Goal: Task Accomplishment & Management: Use online tool/utility

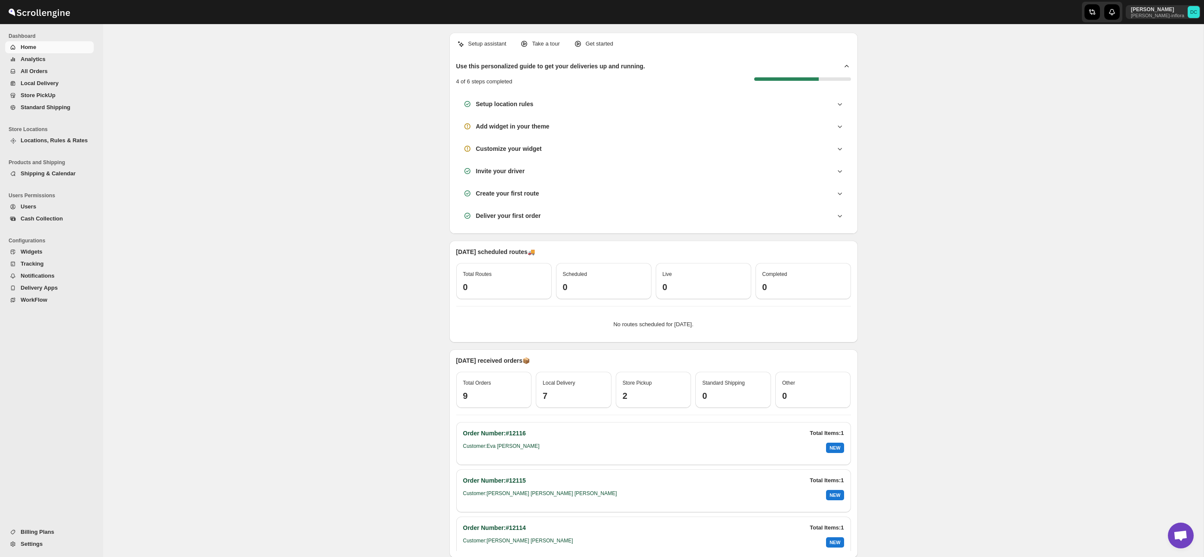
click at [27, 72] on span "All Orders" at bounding box center [34, 71] width 27 height 6
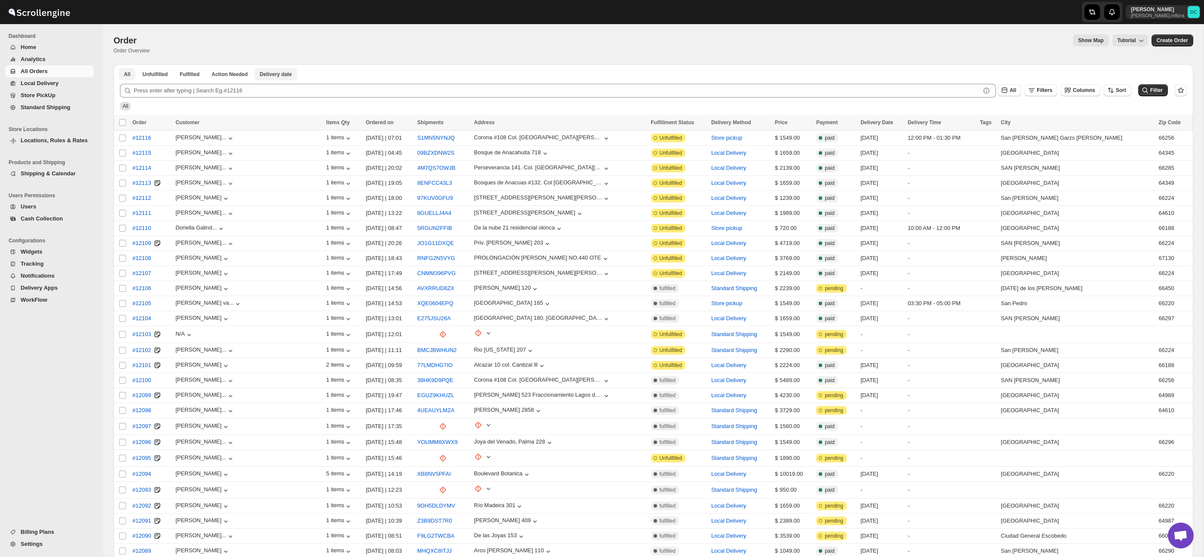
click at [289, 77] on span "Delivery date" at bounding box center [276, 74] width 32 height 7
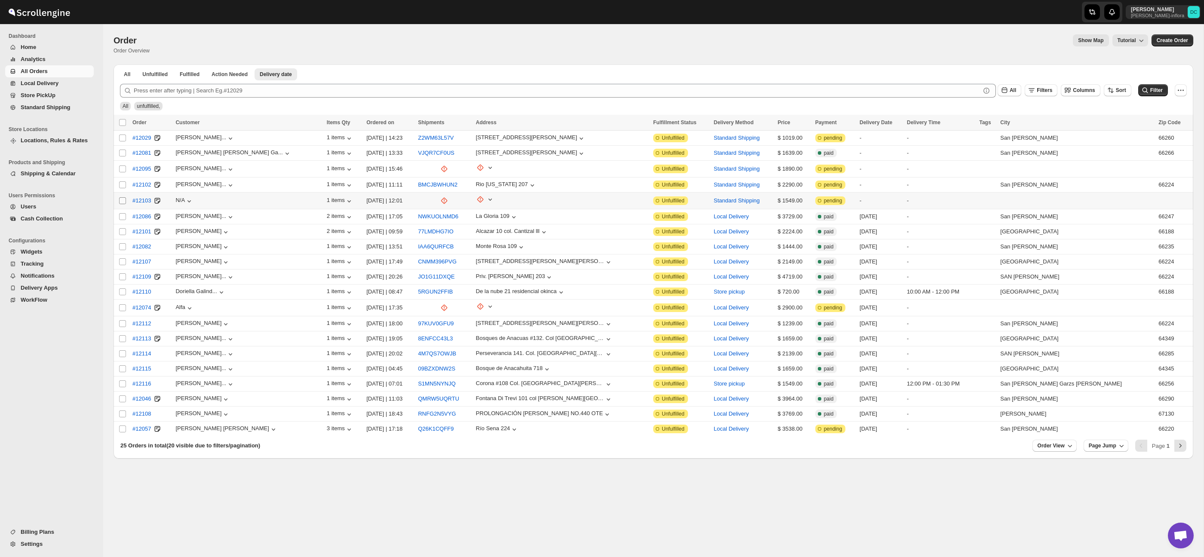
click at [125, 201] on input "Select order" at bounding box center [122, 200] width 7 height 7
checkbox input "true"
drag, startPoint x: 124, startPoint y: 185, endPoint x: 148, endPoint y: 166, distance: 30.7
click at [124, 185] on input "Select order" at bounding box center [122, 185] width 7 height 7
checkbox input "true"
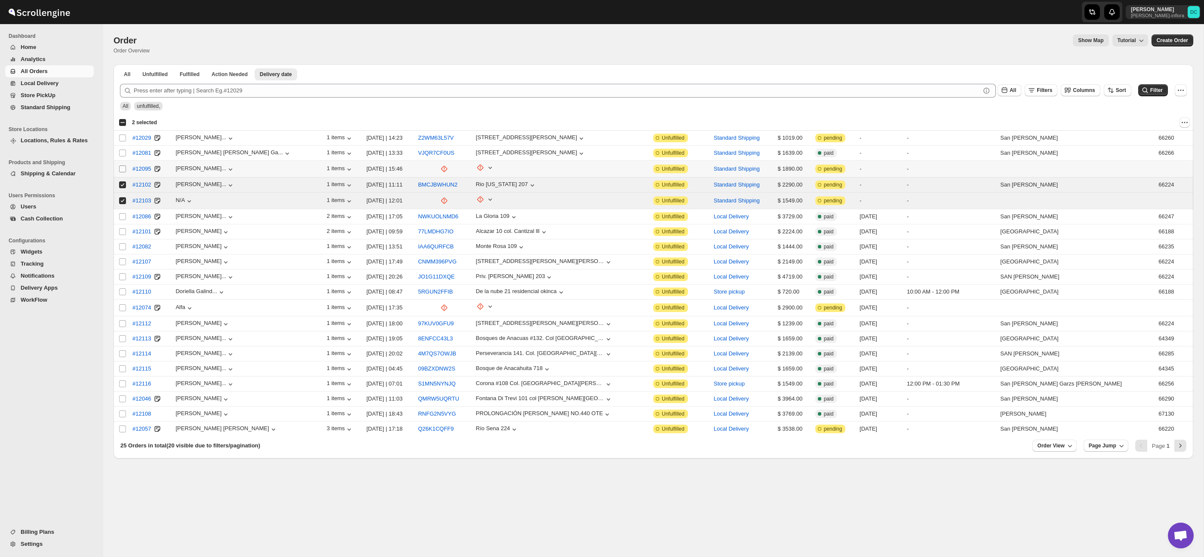
click at [123, 169] on input "Select order" at bounding box center [122, 169] width 7 height 7
checkbox input "true"
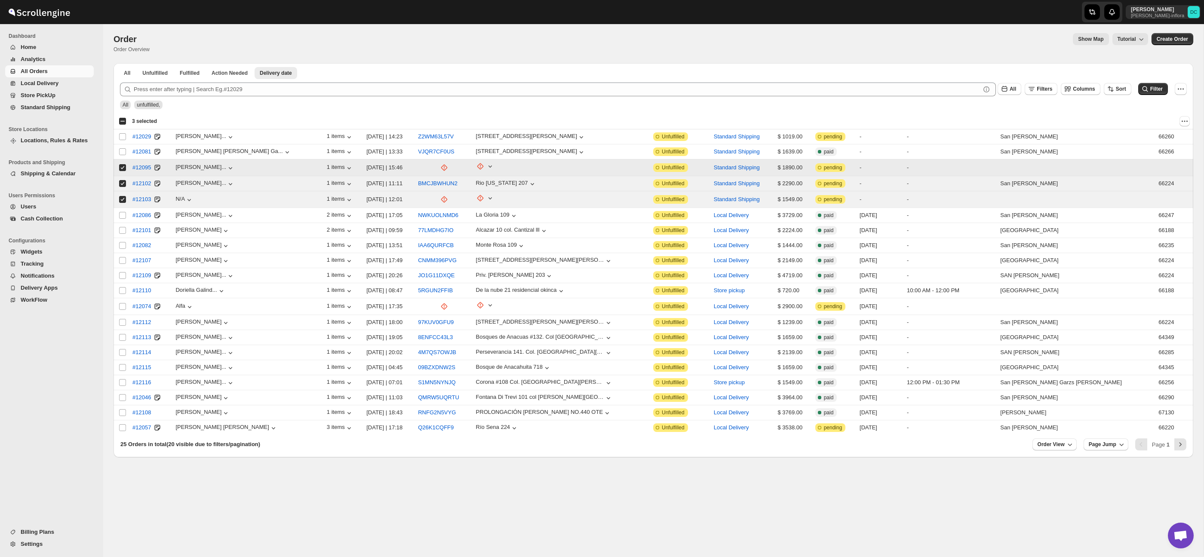
scroll to position [0, 0]
drag, startPoint x: 122, startPoint y: 153, endPoint x: 209, endPoint y: 55, distance: 131.3
click at [122, 152] on input "Select order" at bounding box center [122, 152] width 7 height 7
checkbox input "true"
click at [122, 122] on div "Select all 20 orders 4 selected" at bounding box center [138, 122] width 38 height 8
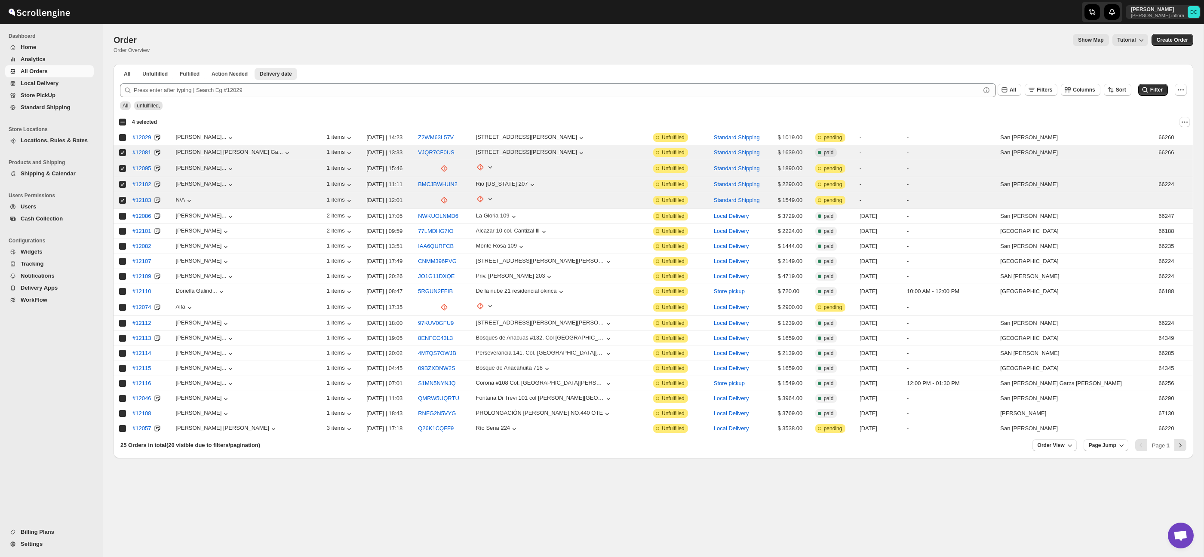
checkbox input "true"
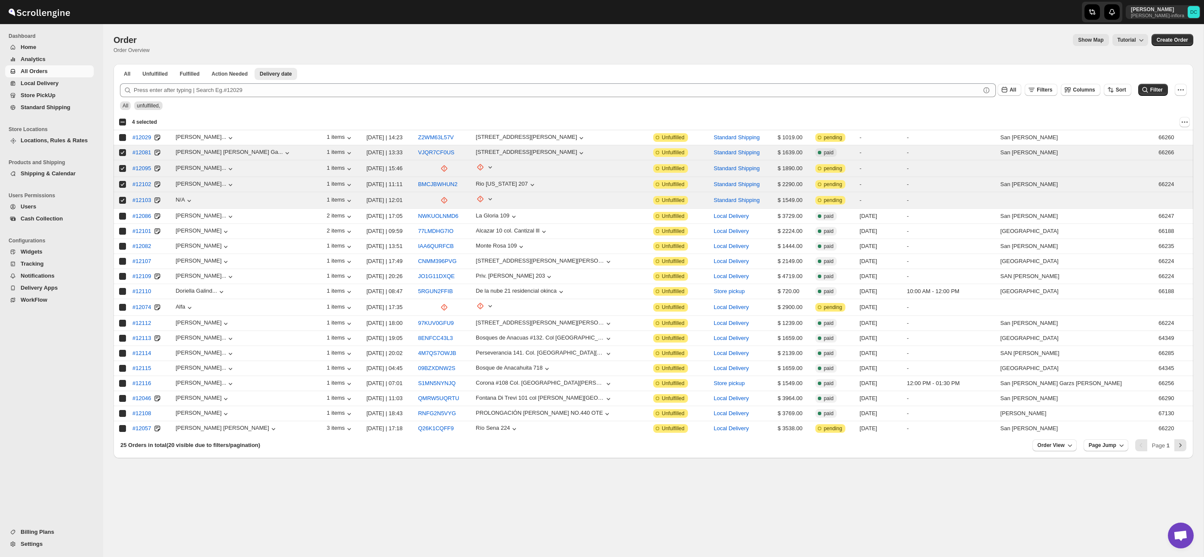
checkbox input "true"
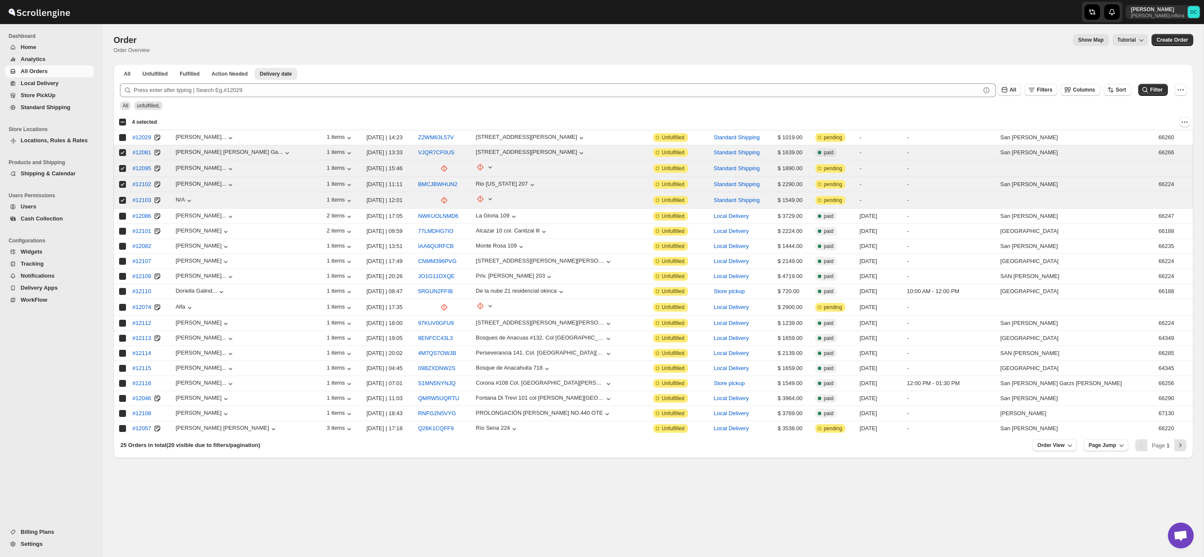
checkbox input "true"
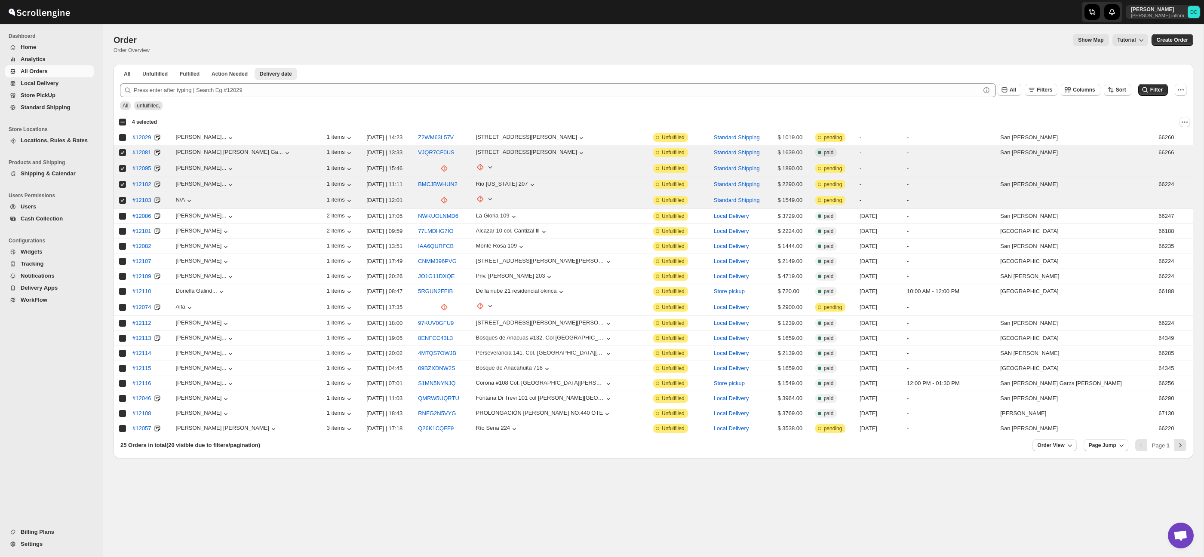
checkbox input "true"
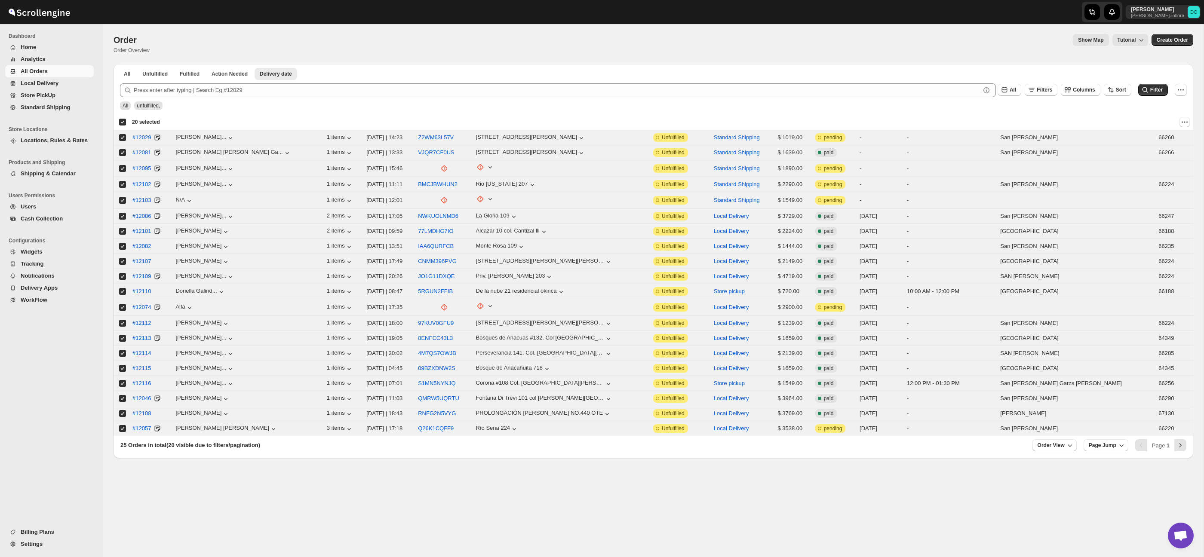
click at [122, 122] on div "Deselect all 20 orders 20 selected" at bounding box center [139, 122] width 41 height 8
checkbox input "false"
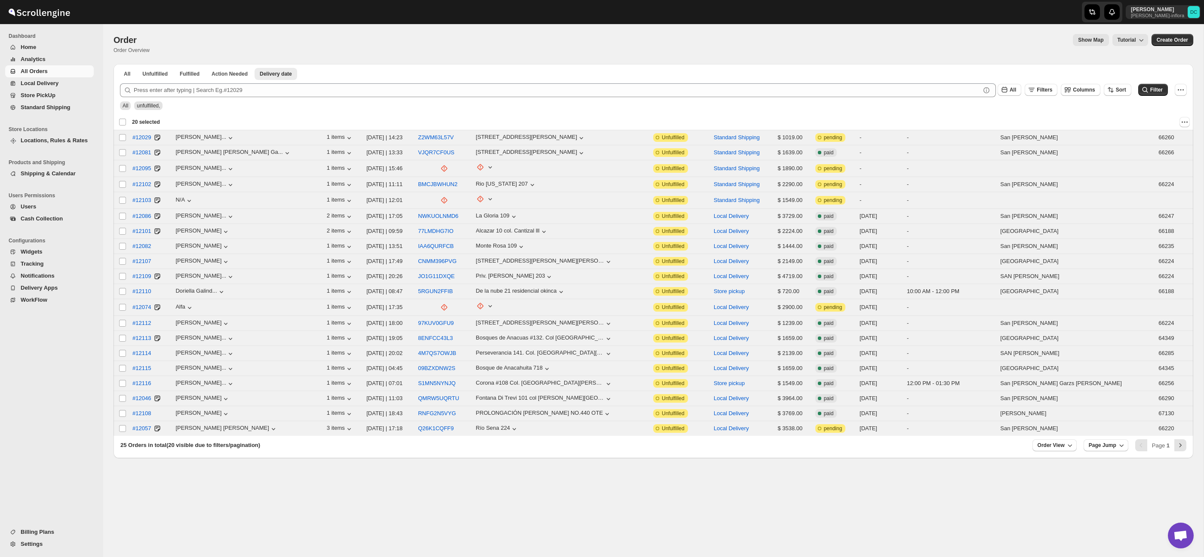
checkbox input "false"
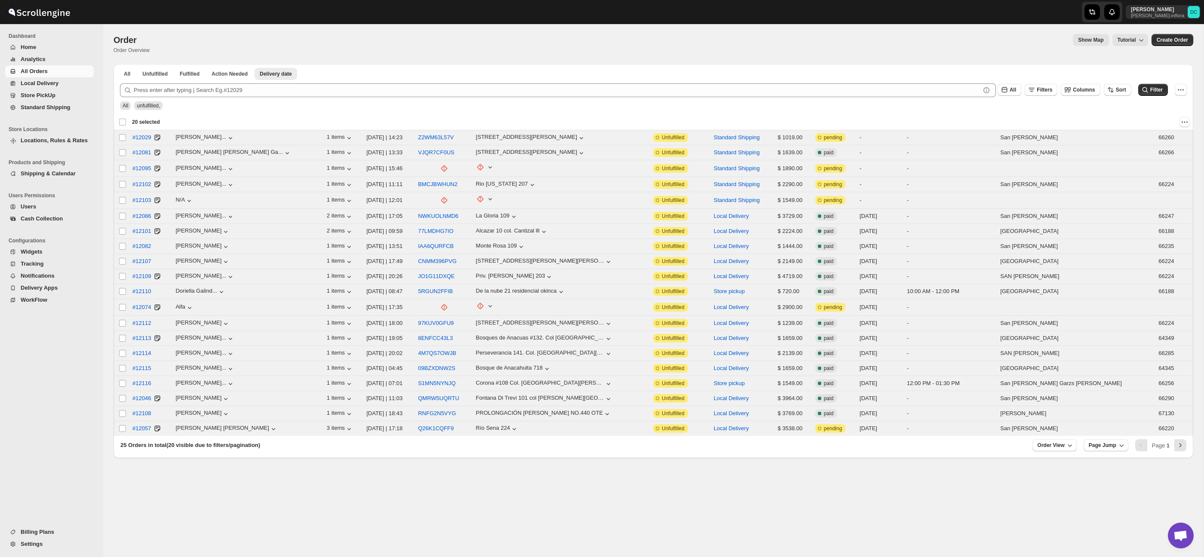
checkbox input "false"
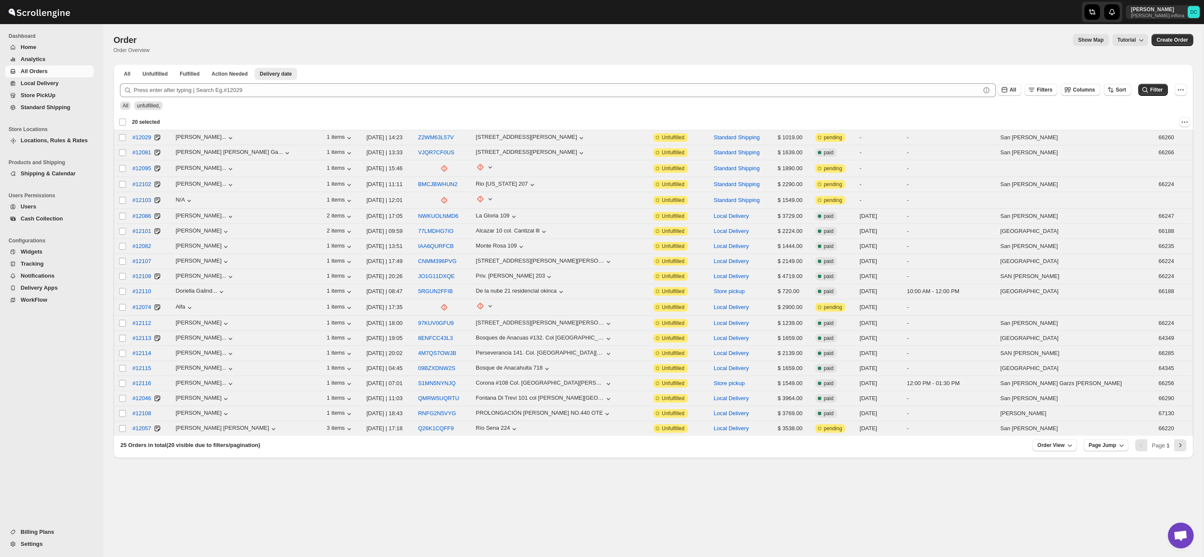
checkbox input "false"
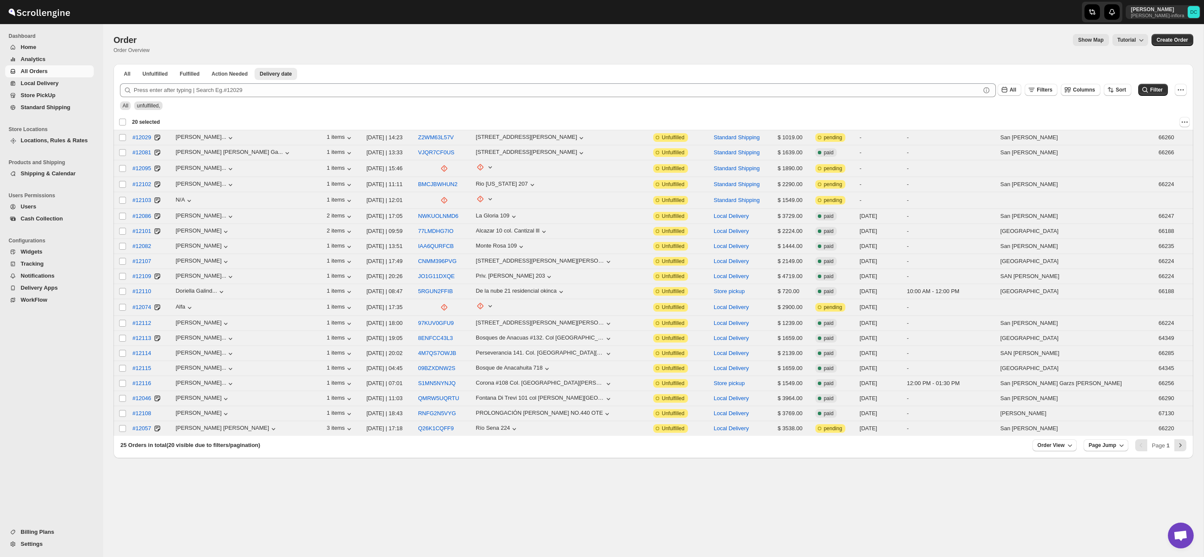
checkbox input "false"
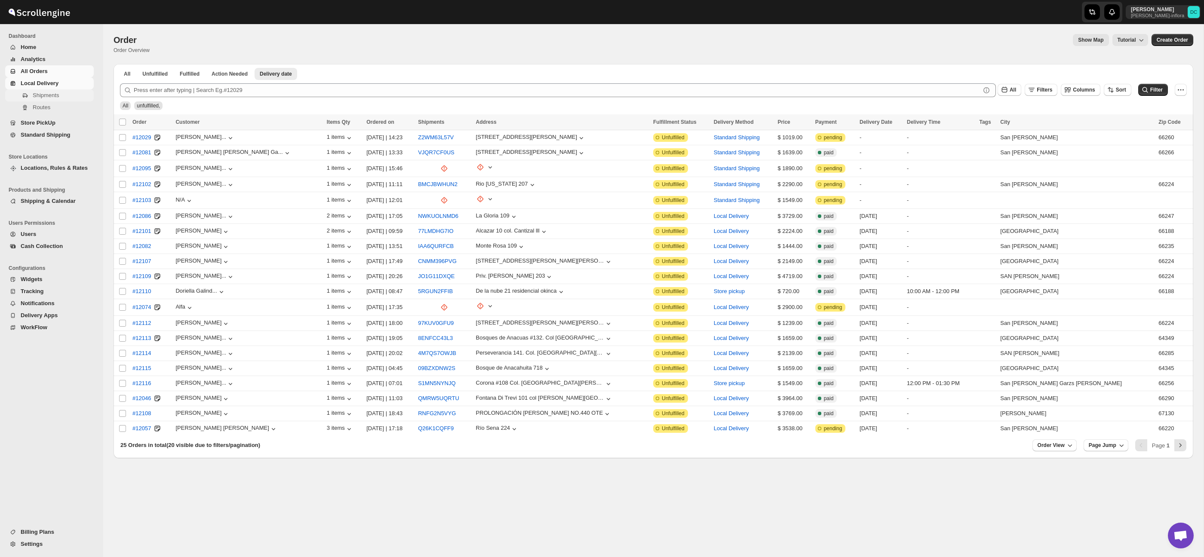
click at [64, 100] on button "Shipments" at bounding box center [49, 95] width 89 height 12
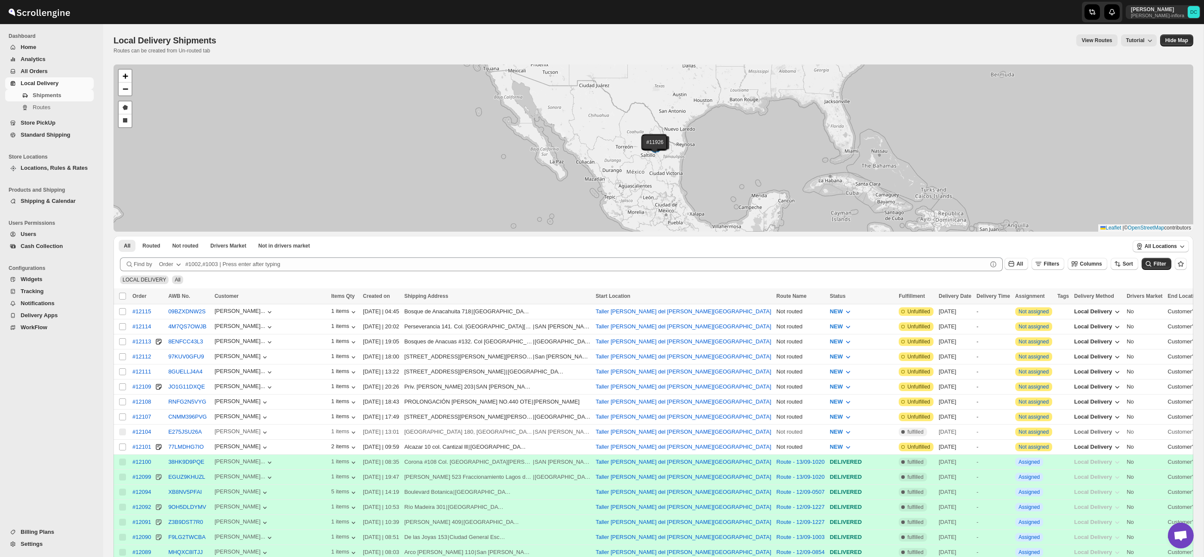
click at [50, 68] on span "All Orders" at bounding box center [56, 71] width 71 height 9
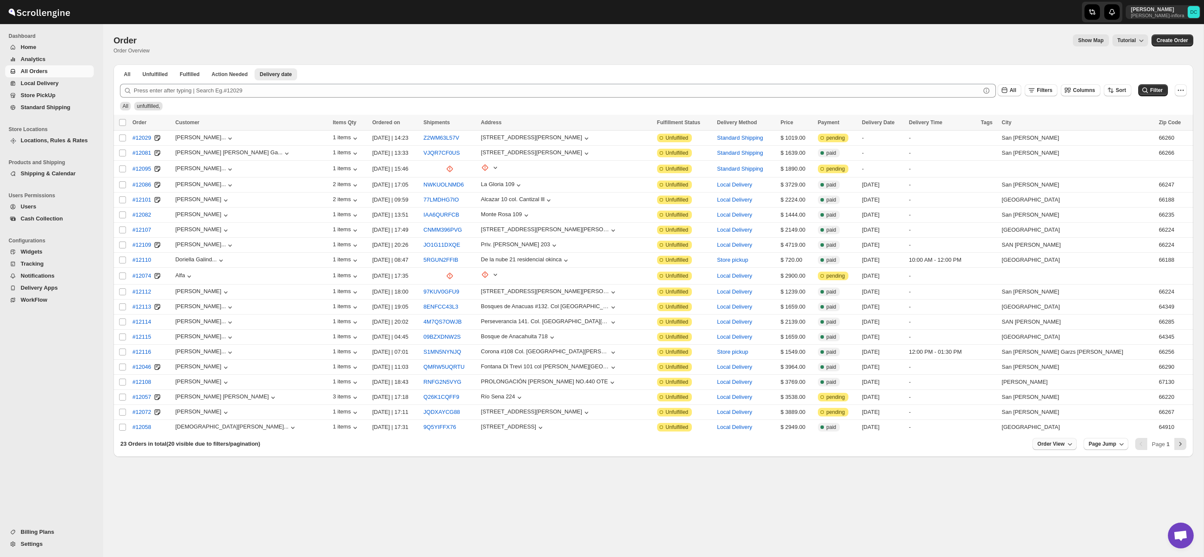
drag, startPoint x: 1052, startPoint y: 443, endPoint x: 1054, endPoint y: 449, distance: 6.7
click at [1052, 443] on span "Order View" at bounding box center [1051, 444] width 27 height 7
click at [1051, 427] on div "Set" at bounding box center [1054, 426] width 43 height 9
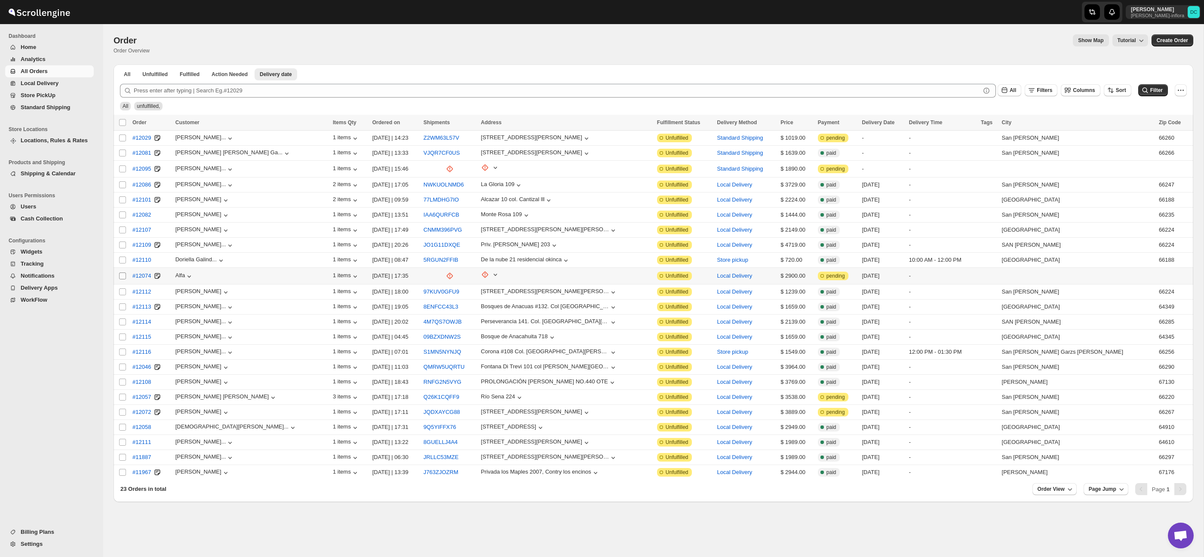
click at [120, 276] on input "Select order" at bounding box center [122, 276] width 7 height 7
checkbox input "true"
click at [123, 291] on input "Select order" at bounding box center [122, 292] width 7 height 7
checkbox input "true"
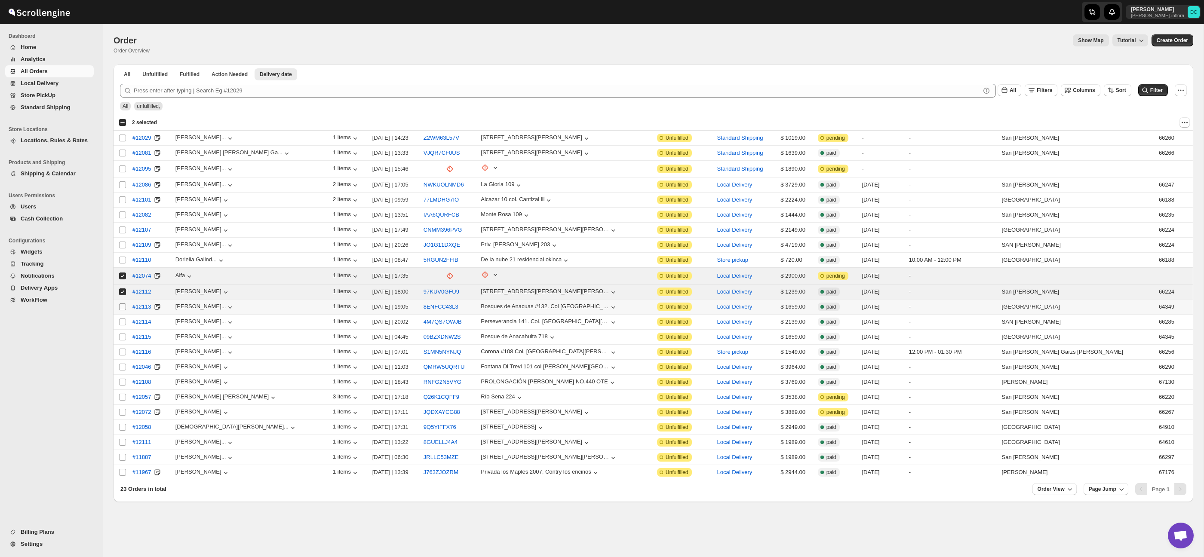
click at [124, 306] on input "Select order" at bounding box center [122, 307] width 7 height 7
checkbox input "true"
click at [123, 323] on input "Select order" at bounding box center [122, 322] width 7 height 7
checkbox input "true"
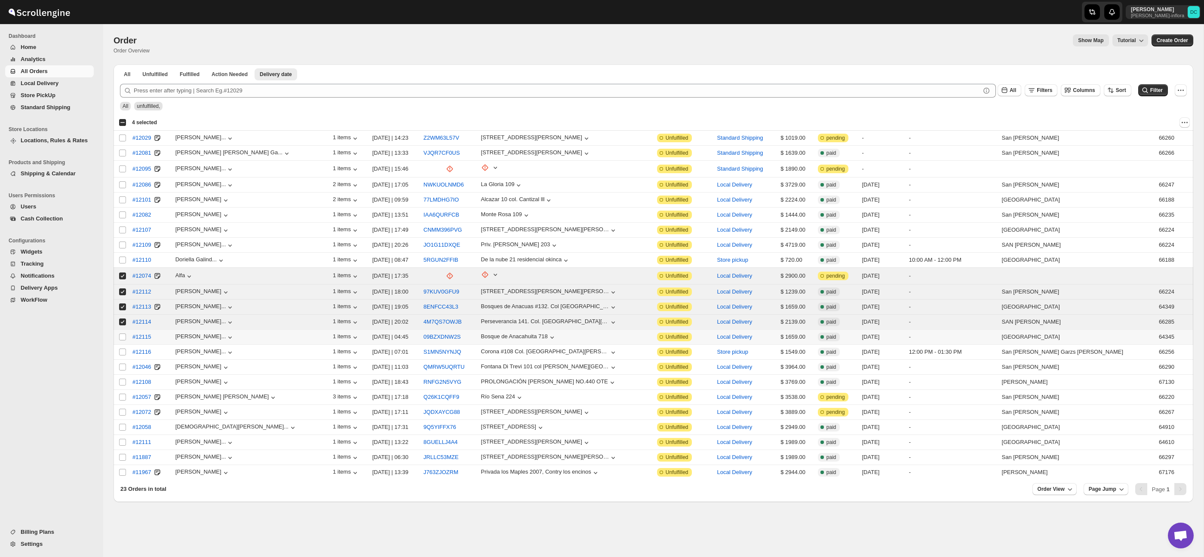
drag, startPoint x: 123, startPoint y: 337, endPoint x: 123, endPoint y: 347, distance: 9.5
click at [123, 337] on input "Select order" at bounding box center [122, 337] width 7 height 7
checkbox input "true"
drag, startPoint x: 123, startPoint y: 353, endPoint x: 123, endPoint y: 359, distance: 6.5
click at [123, 353] on input "Select order" at bounding box center [122, 352] width 7 height 7
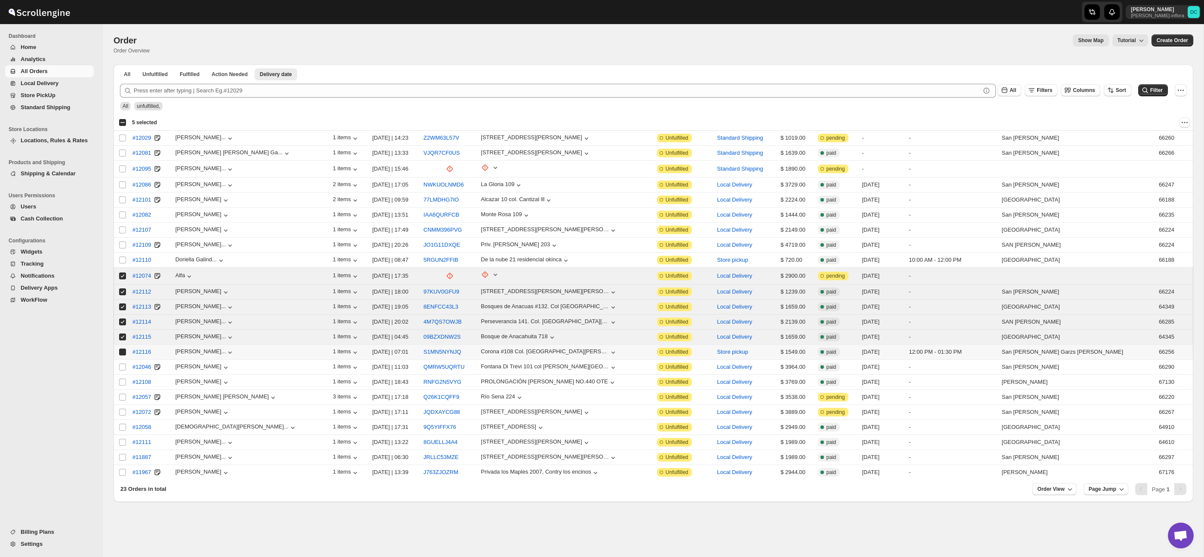
checkbox input "true"
drag, startPoint x: 123, startPoint y: 366, endPoint x: 123, endPoint y: 374, distance: 7.8
click at [123, 366] on input "Select order" at bounding box center [122, 367] width 7 height 7
checkbox input "true"
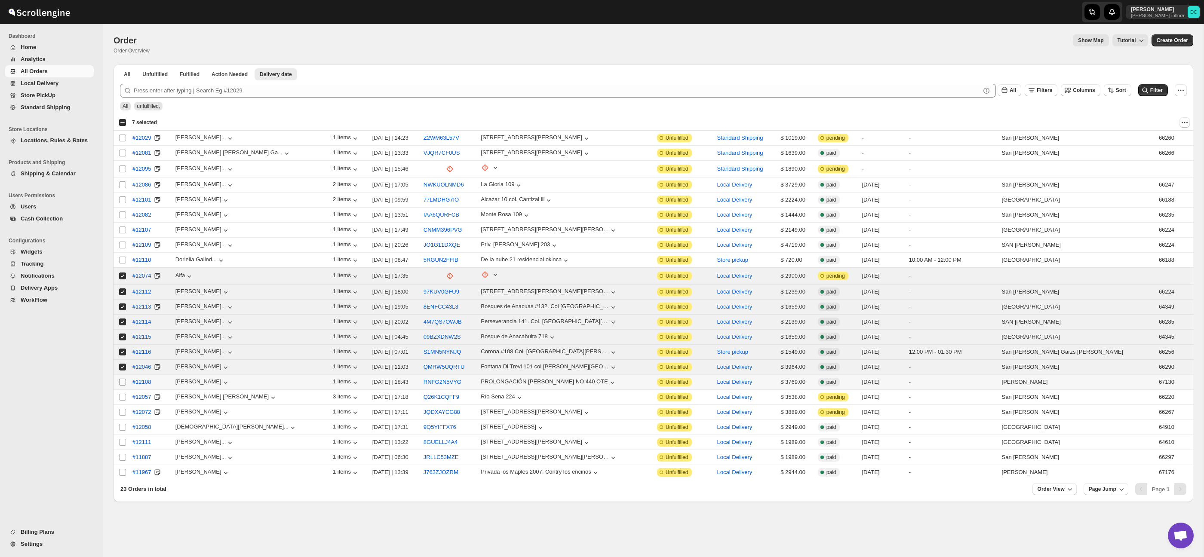
click at [123, 382] on input "Select order" at bounding box center [122, 382] width 7 height 7
click at [121, 383] on input "Select order" at bounding box center [122, 382] width 7 height 7
checkbox input "false"
click at [123, 367] on input "Select order" at bounding box center [122, 367] width 7 height 7
checkbox input "false"
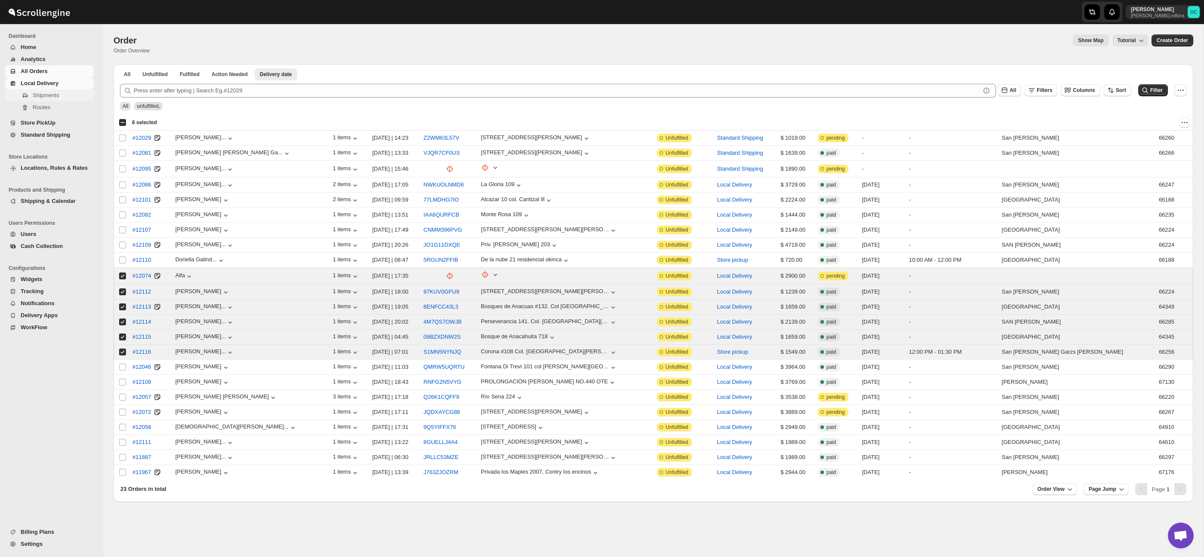
click at [68, 96] on span "Shipments" at bounding box center [62, 95] width 59 height 9
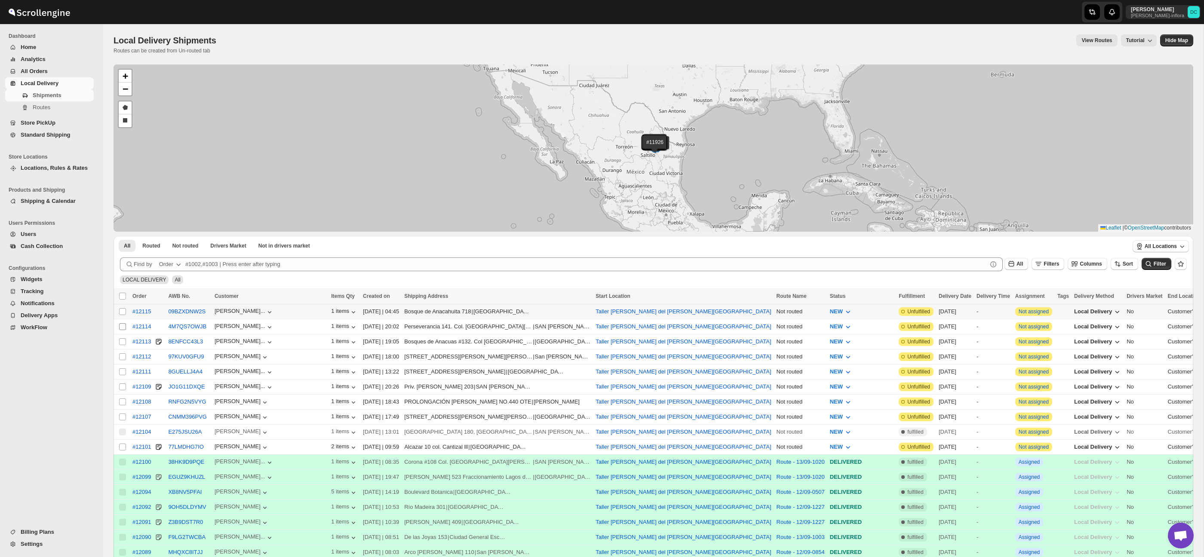
drag, startPoint x: 125, startPoint y: 311, endPoint x: 124, endPoint y: 327, distance: 15.5
click at [125, 311] on input "Select shipment" at bounding box center [122, 311] width 7 height 7
checkbox input "true"
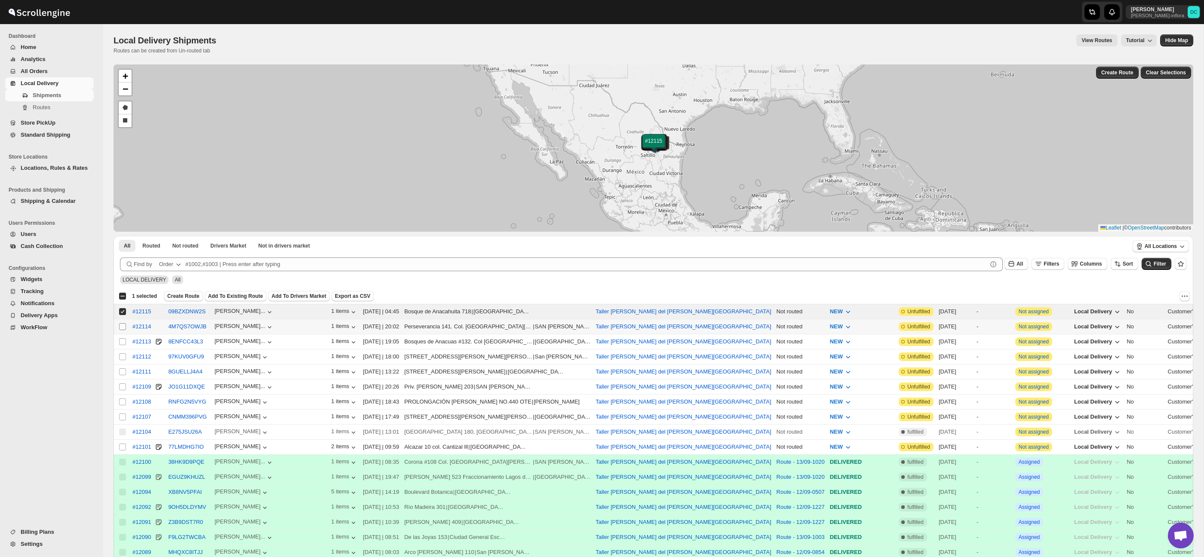
click at [123, 327] on input "Select shipment" at bounding box center [122, 326] width 7 height 7
checkbox input "true"
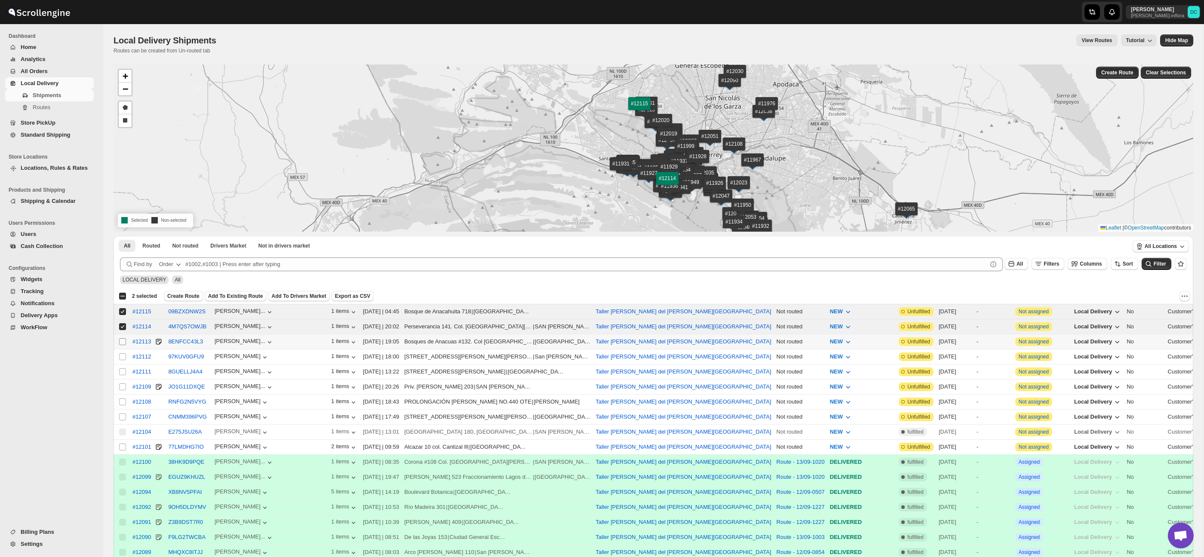
click at [123, 338] on input "Select shipment" at bounding box center [122, 341] width 7 height 7
checkbox input "true"
click at [122, 352] on td "Select shipment" at bounding box center [122, 356] width 16 height 15
checkbox input "true"
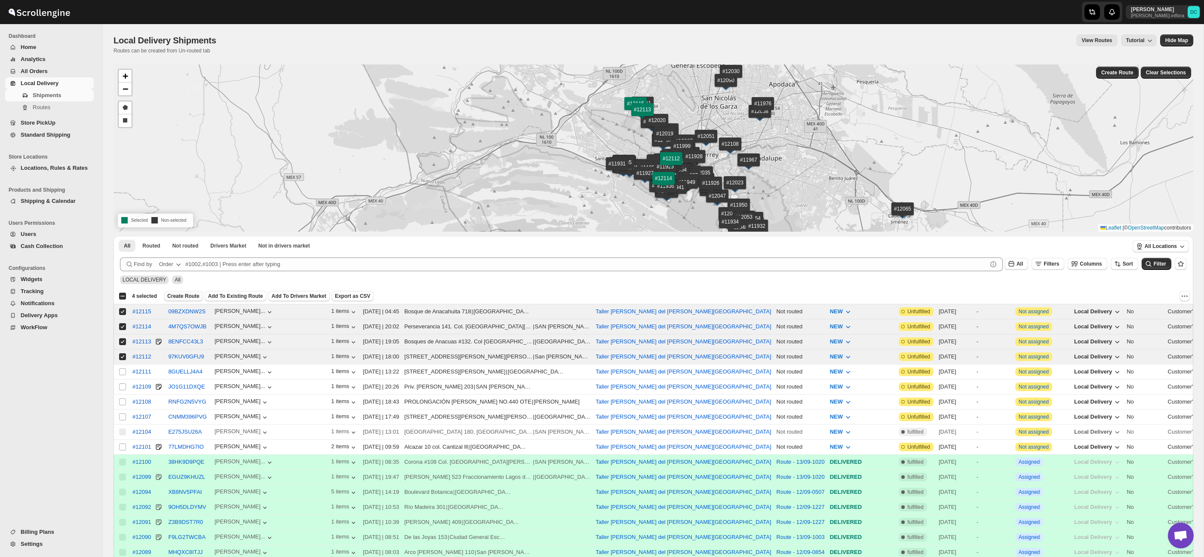
click at [198, 294] on span "Create Route" at bounding box center [183, 296] width 32 height 7
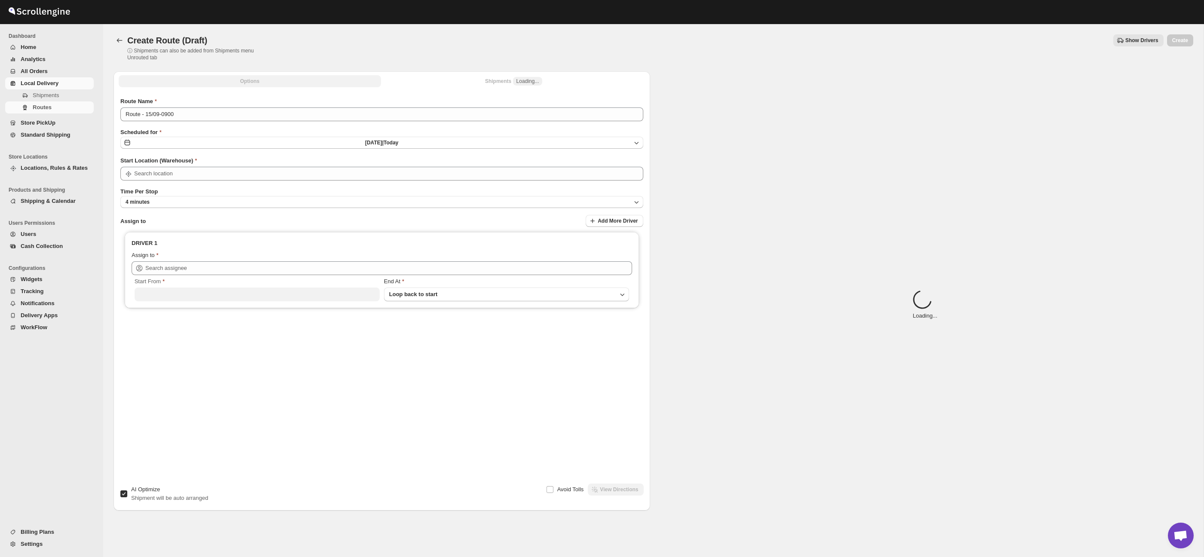
type input "Taller [PERSON_NAME] del [PERSON_NAME][GEOGRAPHIC_DATA]"
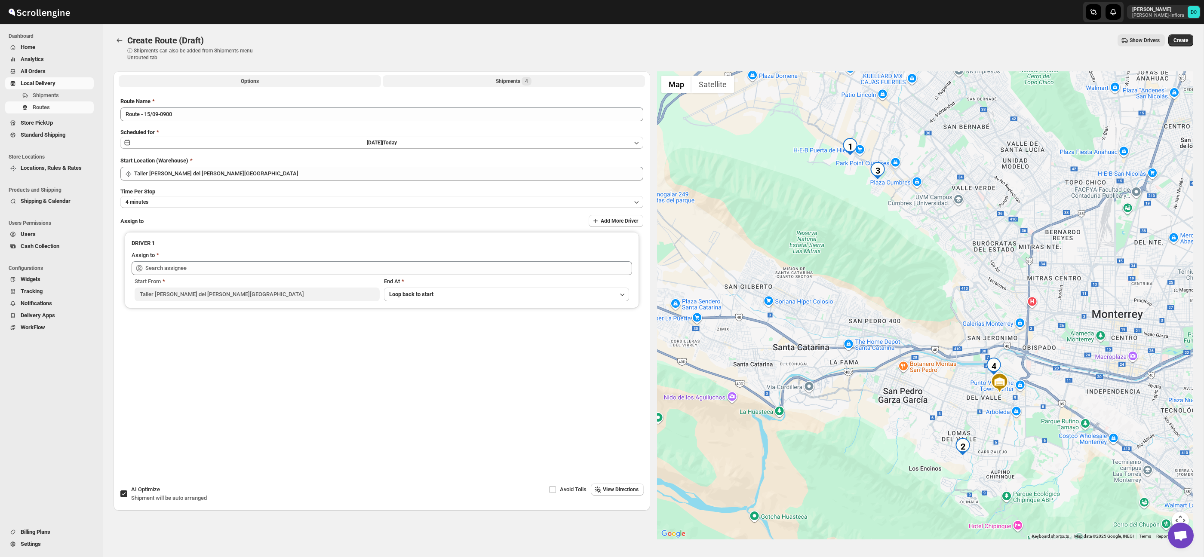
click at [432, 78] on button "Shipments 4" at bounding box center [514, 81] width 262 height 12
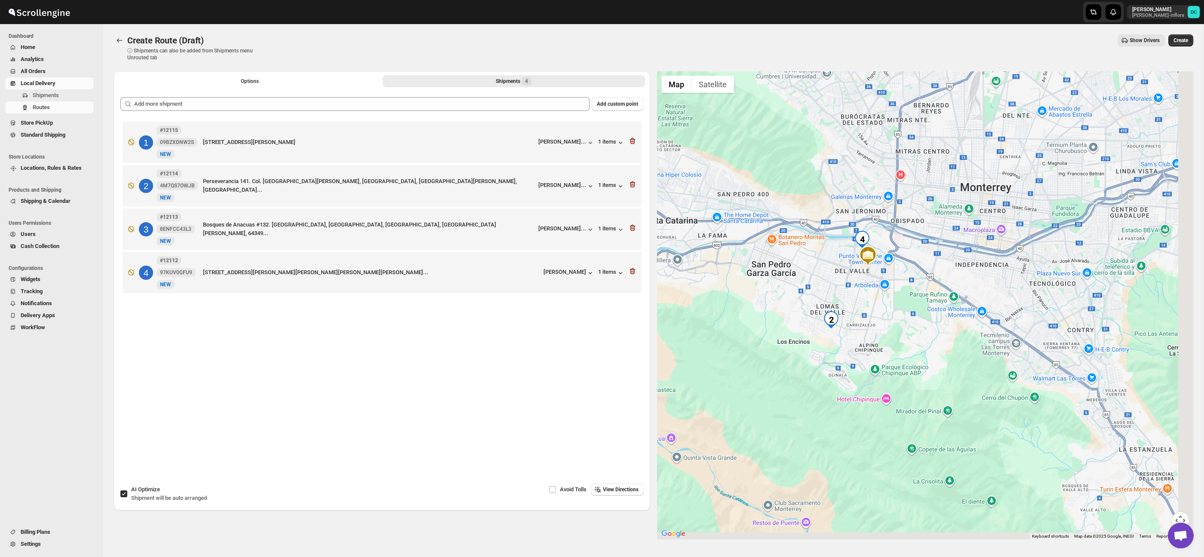
drag, startPoint x: 1076, startPoint y: 434, endPoint x: 882, endPoint y: 311, distance: 229.7
click at [880, 311] on div at bounding box center [925, 305] width 537 height 468
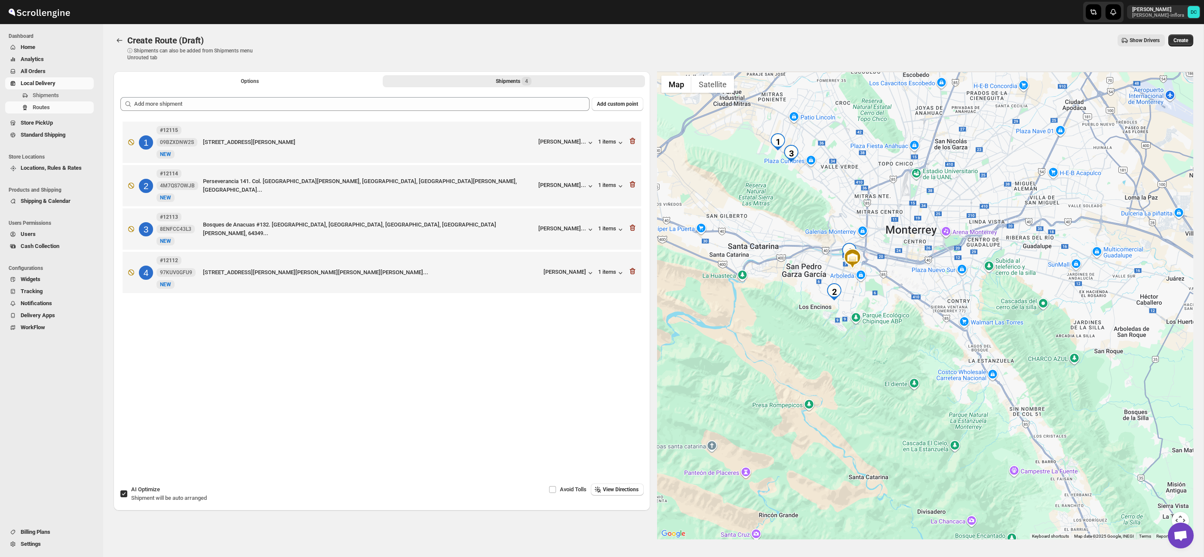
drag, startPoint x: 931, startPoint y: 249, endPoint x: 982, endPoint y: 320, distance: 86.9
click at [982, 319] on div at bounding box center [925, 305] width 537 height 468
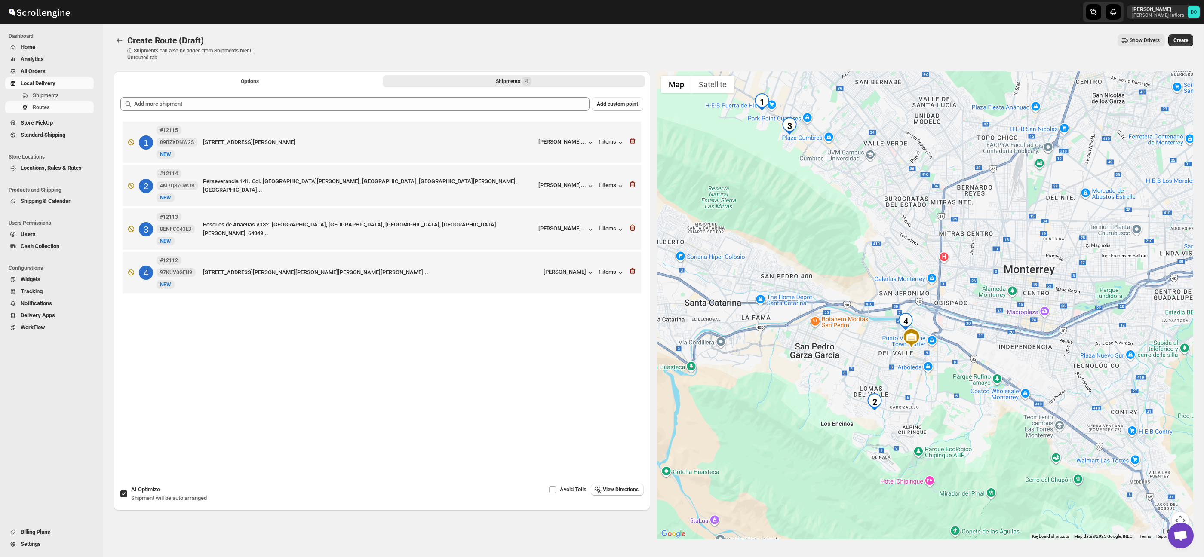
drag, startPoint x: 975, startPoint y: 319, endPoint x: 688, endPoint y: 129, distance: 344.9
click at [991, 318] on div at bounding box center [925, 305] width 537 height 468
drag, startPoint x: 335, startPoint y: 81, endPoint x: 334, endPoint y: 89, distance: 7.8
click at [335, 82] on button "Options" at bounding box center [250, 81] width 262 height 12
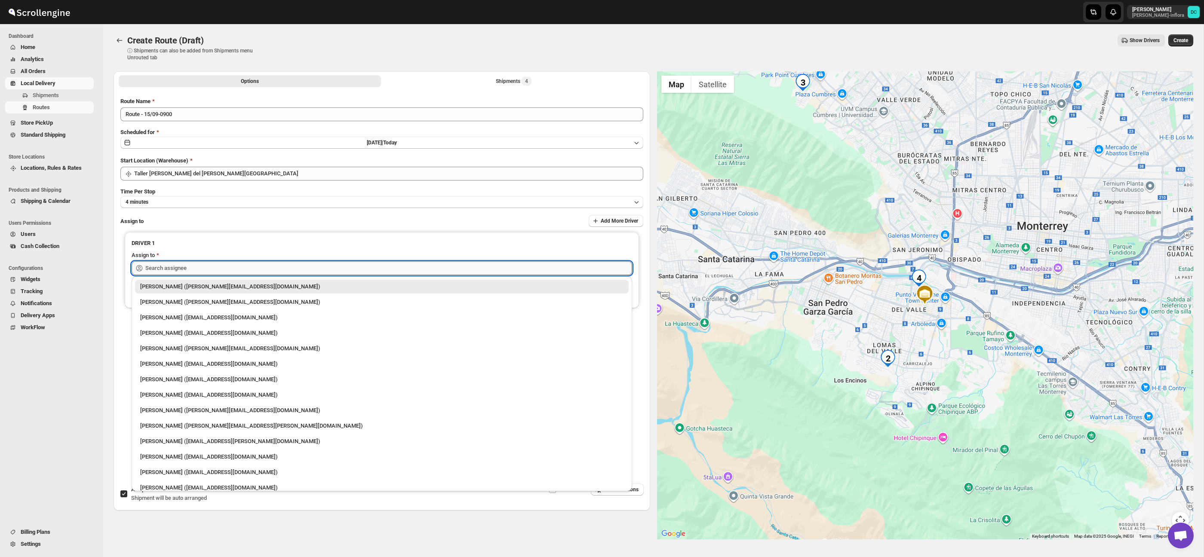
click at [349, 271] on input "text" at bounding box center [388, 268] width 487 height 14
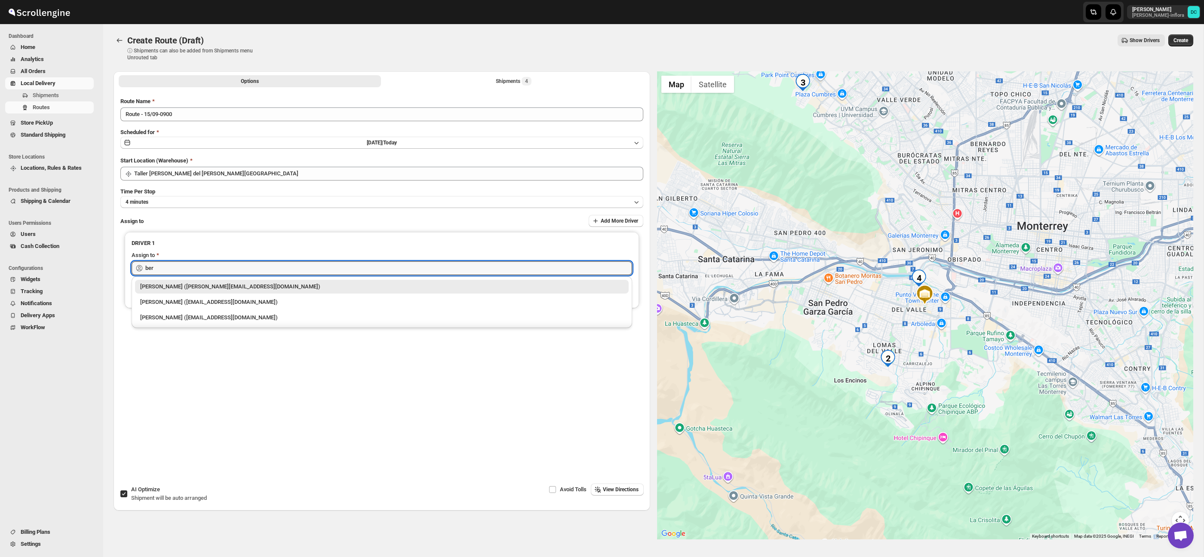
drag, startPoint x: 340, startPoint y: 290, endPoint x: 592, endPoint y: 224, distance: 260.6
click at [340, 290] on div "[PERSON_NAME] ([PERSON_NAME][EMAIL_ADDRESS][DOMAIN_NAME])" at bounding box center [381, 287] width 483 height 9
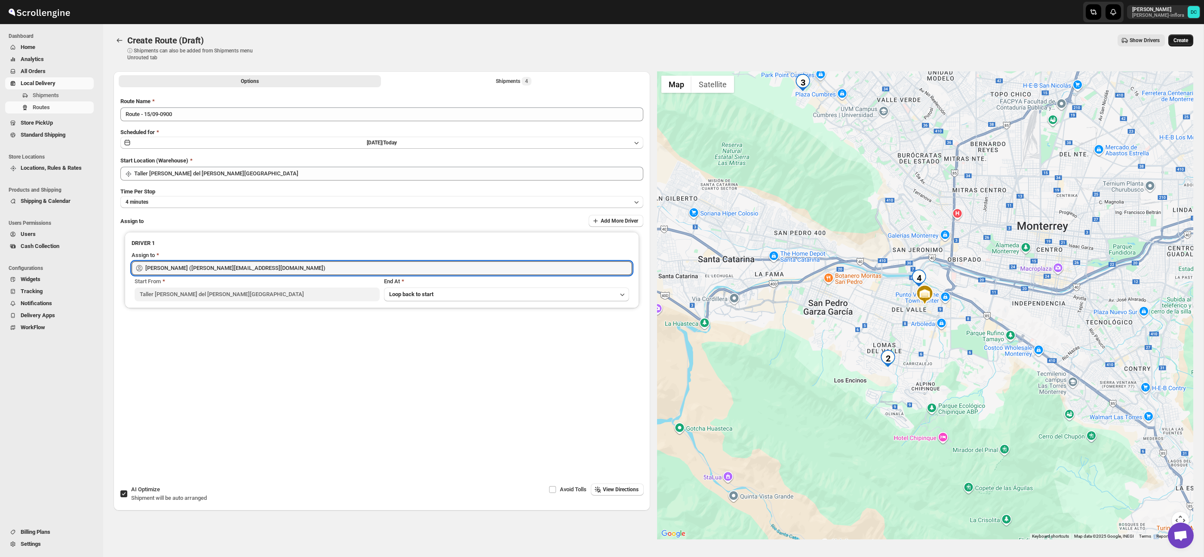
type input "[PERSON_NAME] ([PERSON_NAME][EMAIL_ADDRESS][DOMAIN_NAME])"
click at [1182, 41] on span "Create" at bounding box center [1181, 40] width 15 height 7
